Goal: Navigation & Orientation: Find specific page/section

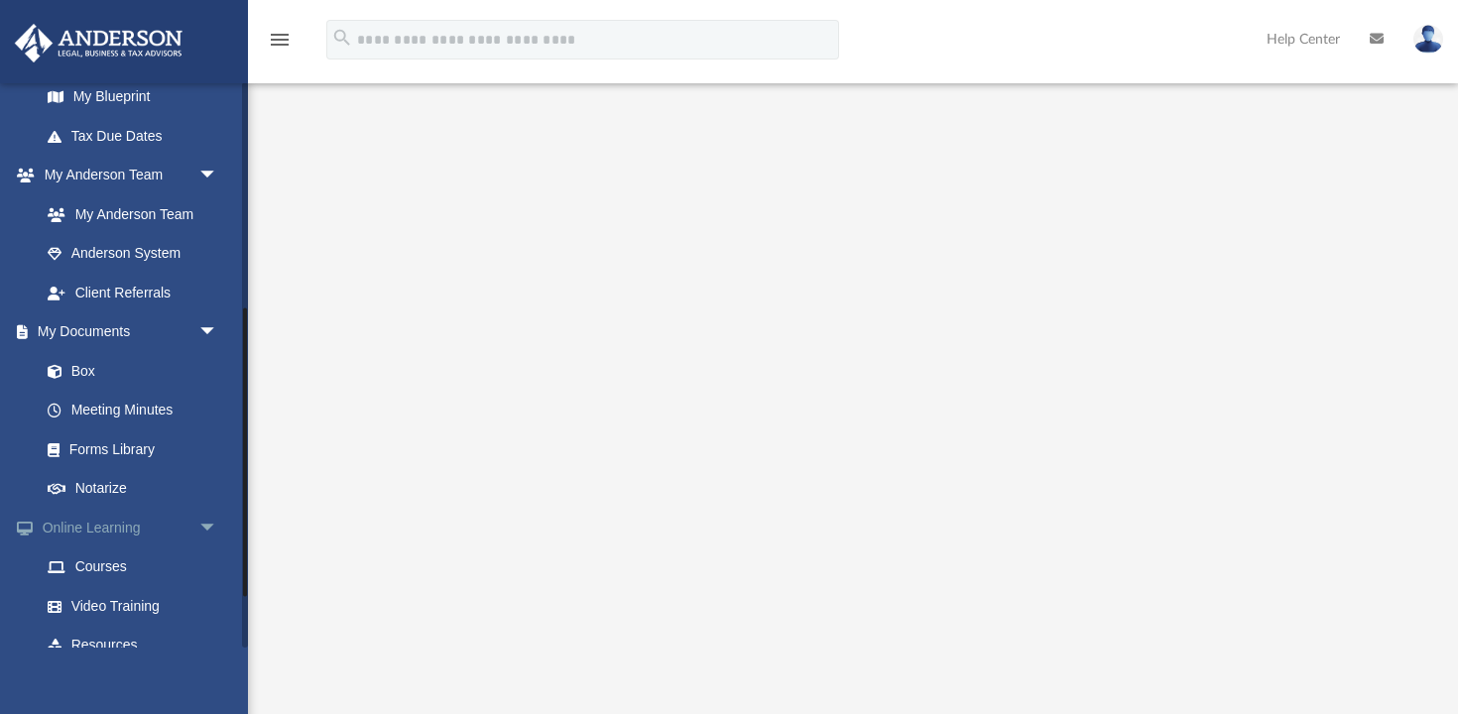
scroll to position [543, 0]
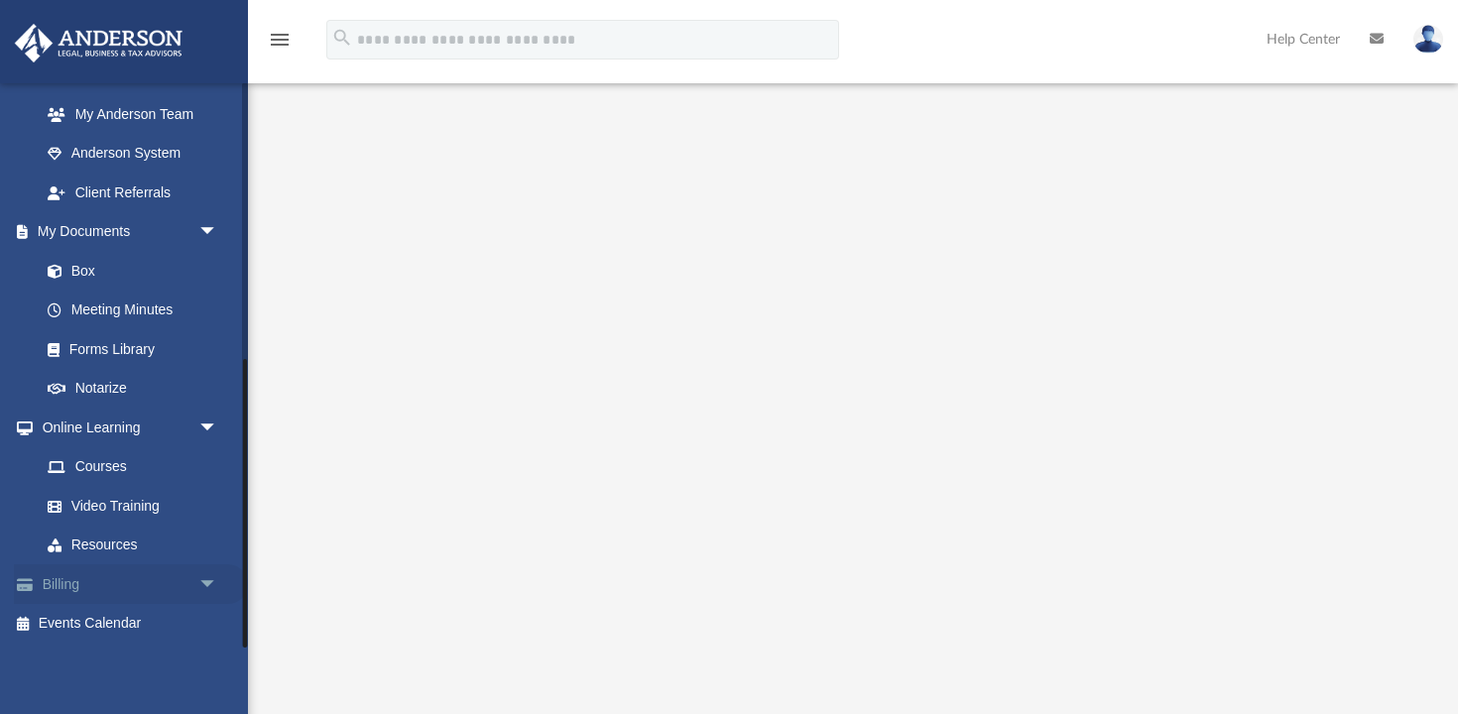
click at [211, 579] on span "arrow_drop_down" at bounding box center [218, 584] width 40 height 41
click at [159, 574] on link "Billing arrow_drop_up" at bounding box center [131, 584] width 234 height 40
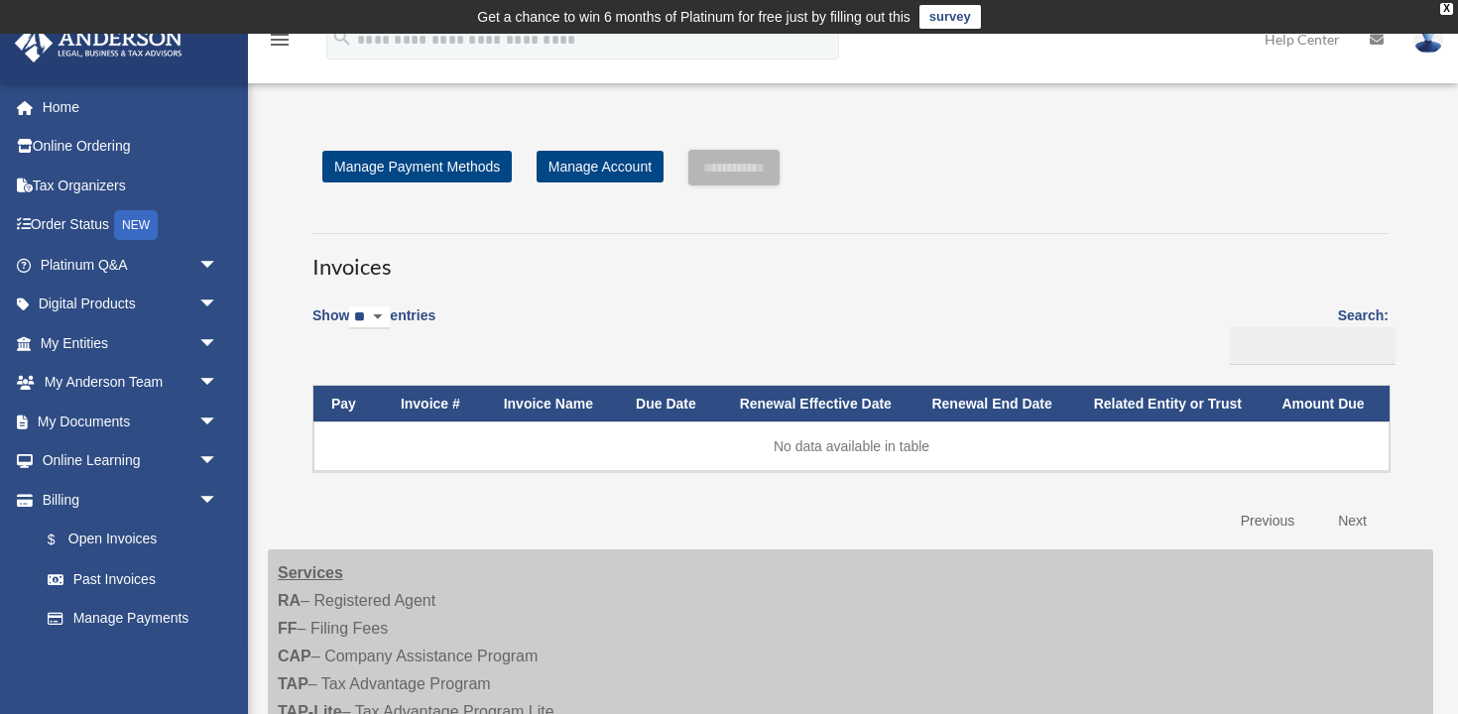
click at [1431, 49] on img at bounding box center [1429, 39] width 30 height 29
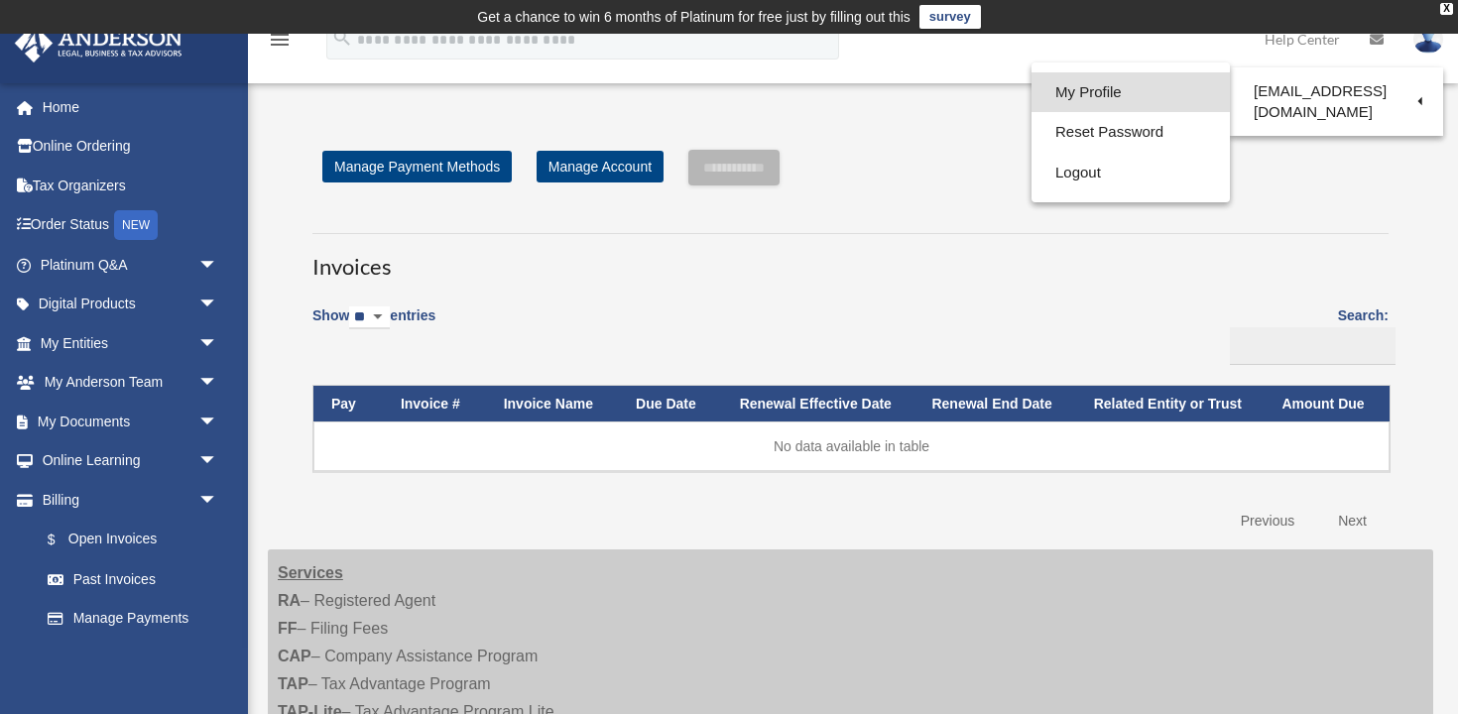
click at [1180, 90] on link "My Profile" at bounding box center [1131, 92] width 198 height 41
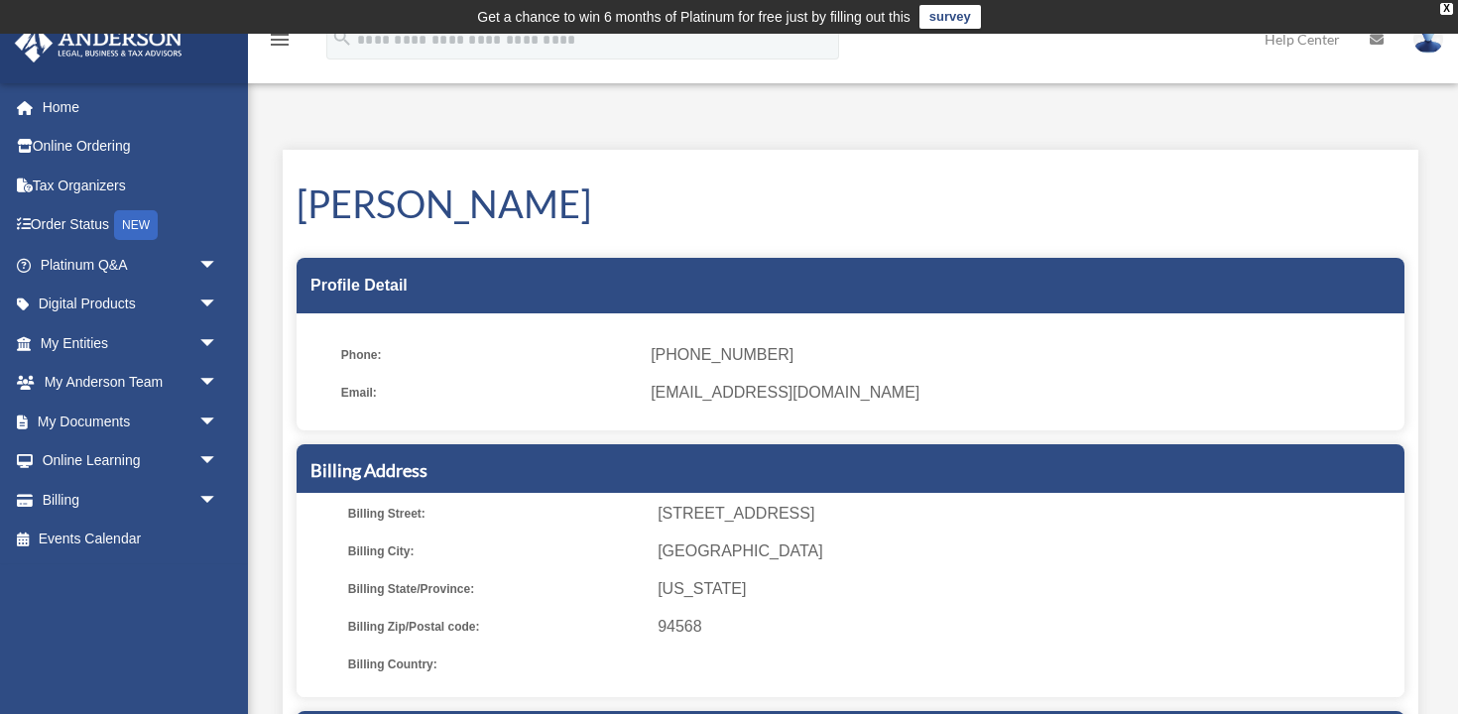
click at [790, 203] on h1 "Rashmi Nendakumar Channarayapattna" at bounding box center [851, 204] width 1108 height 53
click at [66, 112] on link "Home" at bounding box center [131, 107] width 234 height 40
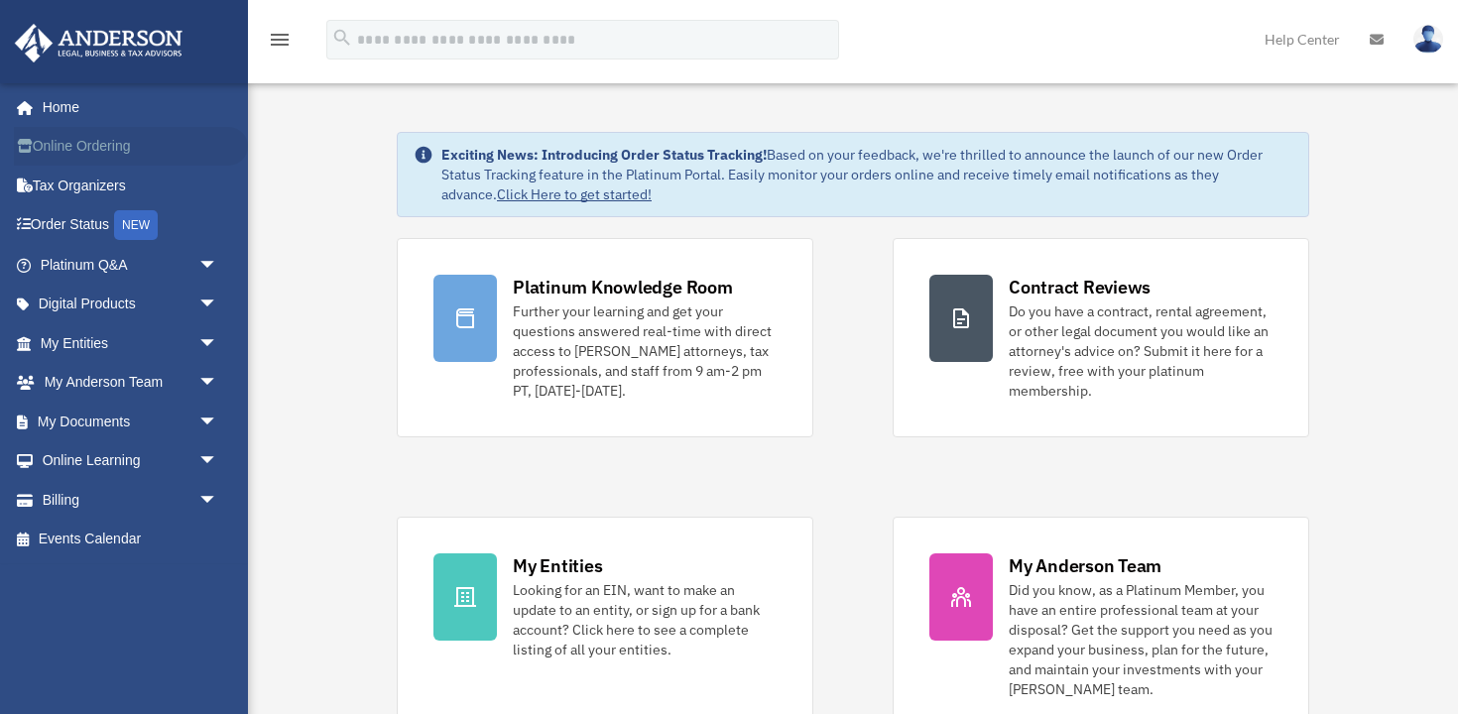
click at [74, 139] on link "Online Ordering" at bounding box center [131, 147] width 234 height 40
